Goal: Information Seeking & Learning: Learn about a topic

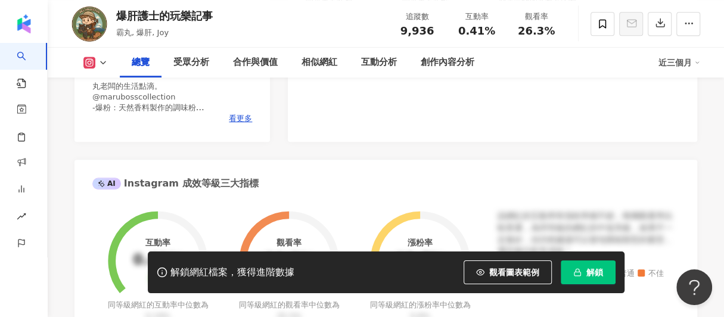
scroll to position [238, 0]
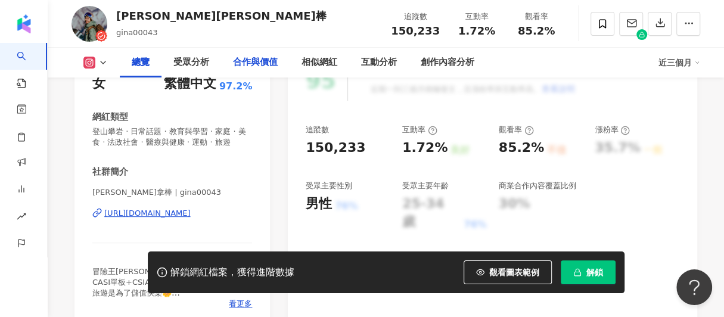
scroll to position [179, 0]
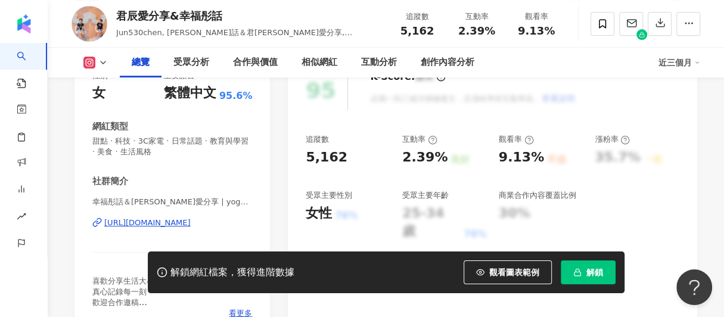
scroll to position [179, 0]
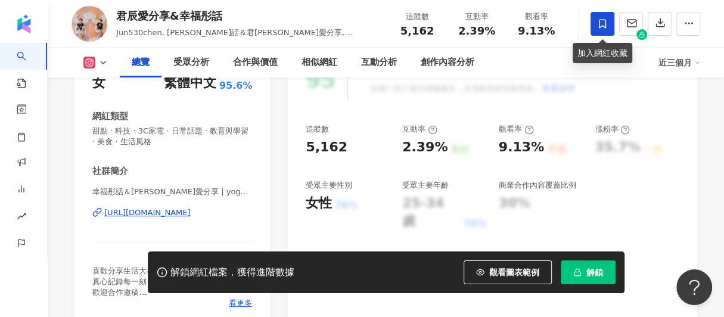
click at [603, 20] on icon at bounding box center [602, 23] width 11 height 11
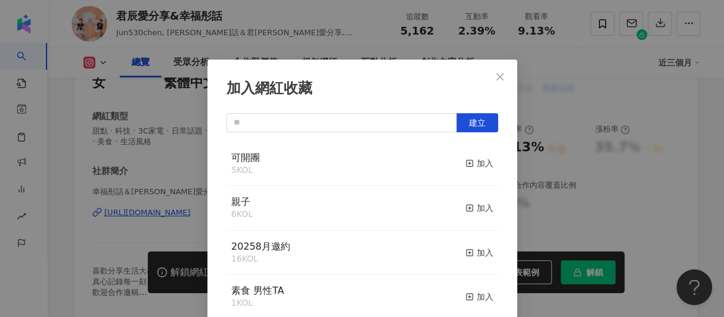
scroll to position [52, 0]
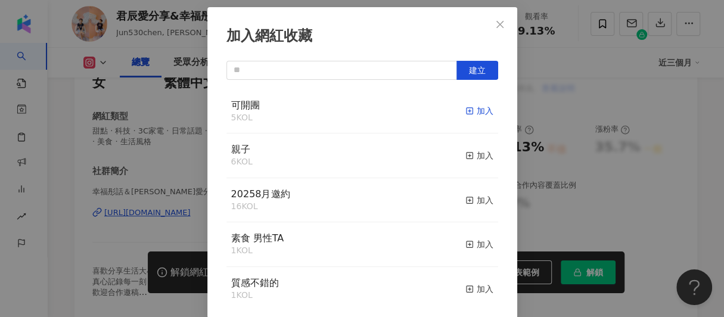
click at [466, 110] on div "加入" at bounding box center [480, 110] width 28 height 13
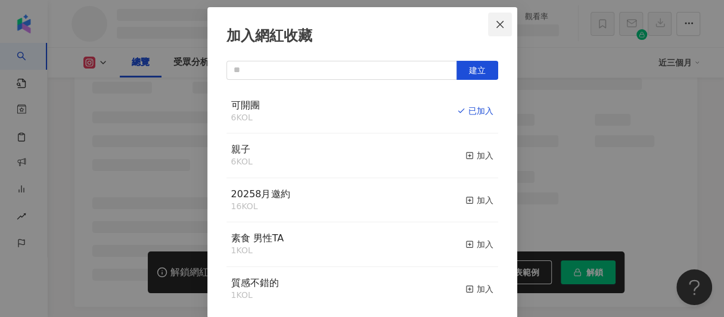
click at [501, 24] on span "Close" at bounding box center [500, 25] width 24 height 10
